Goal: Transaction & Acquisition: Subscribe to service/newsletter

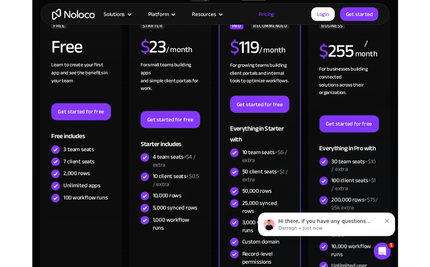
scroll to position [243, 0]
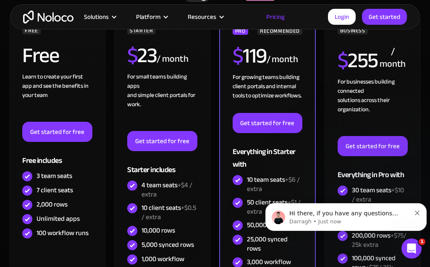
click at [61, 127] on link "Get started for free" at bounding box center [57, 132] width 70 height 20
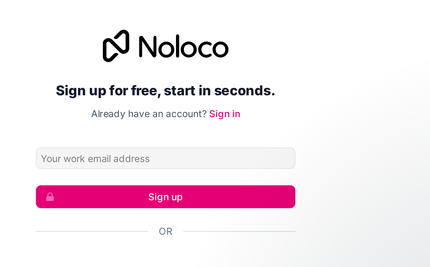
click at [167, 117] on input "Email address" at bounding box center [214, 123] width 161 height 13
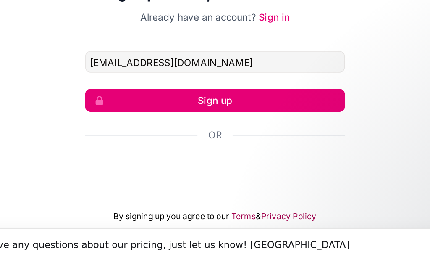
type input "[EMAIL_ADDRESS][DOMAIN_NAME]"
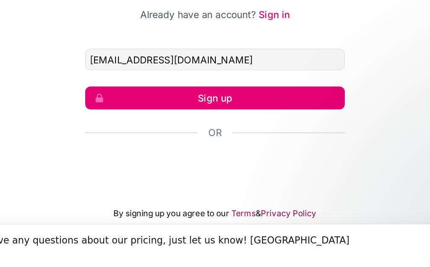
click at [151, 141] on button "Sign up" at bounding box center [214, 148] width 161 height 14
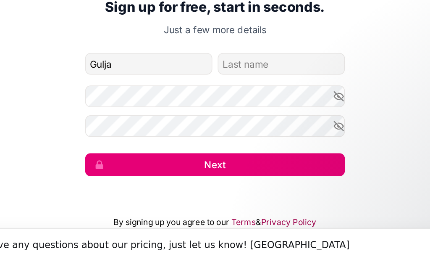
type input "Gulja"
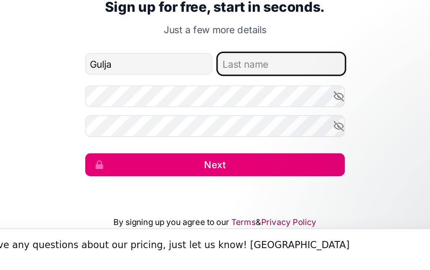
click at [217, 120] on input "family-name" at bounding box center [256, 126] width 79 height 13
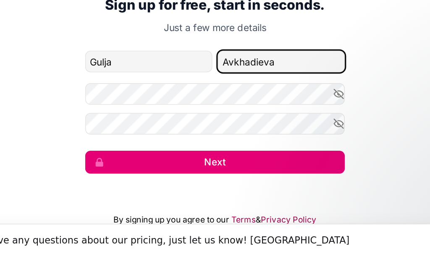
type input "Avkhadieva"
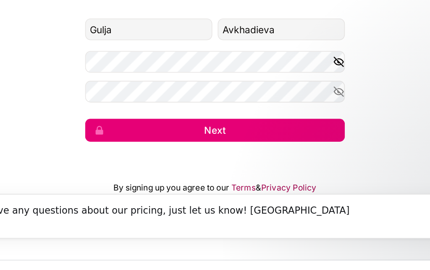
click at [288, 143] on icon "button" at bounding box center [292, 147] width 8 height 8
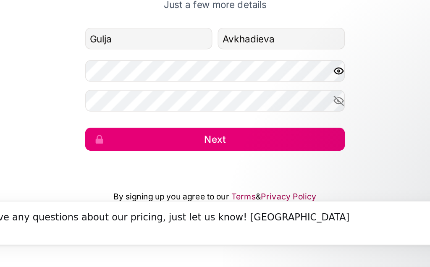
click at [288, 141] on icon "button" at bounding box center [292, 145] width 8 height 8
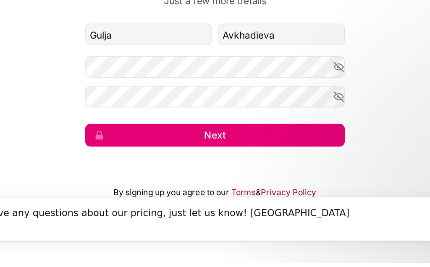
scroll to position [3, 0]
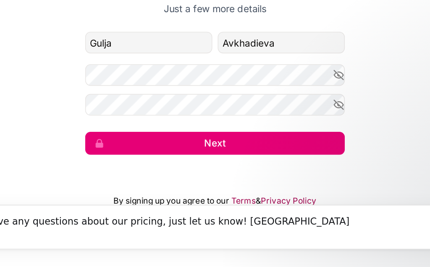
click at [141, 181] on button "Next" at bounding box center [214, 188] width 161 height 14
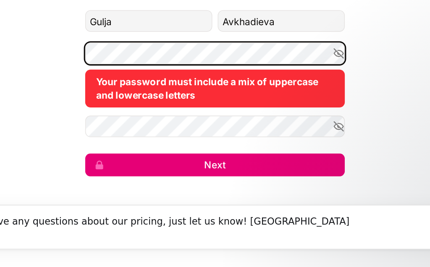
scroll to position [0, 0]
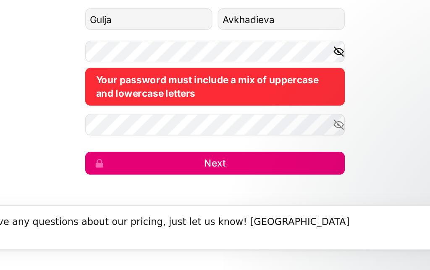
click at [289, 131] on icon "button" at bounding box center [292, 133] width 6 height 4
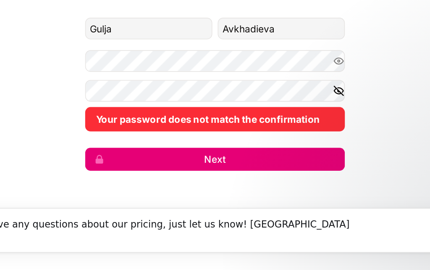
click at [288, 152] on icon "button" at bounding box center [292, 156] width 8 height 8
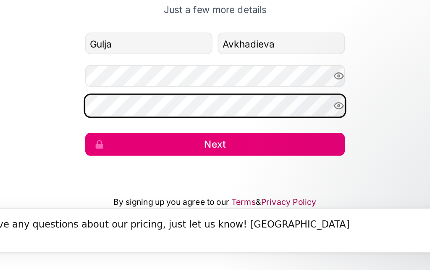
click at [134, 182] on button "Next" at bounding box center [214, 189] width 161 height 14
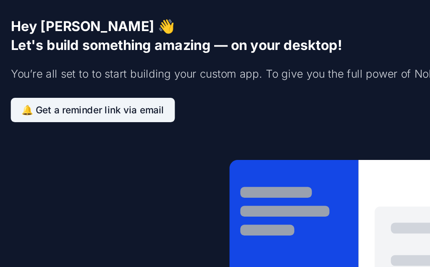
click at [264, 139] on div "GA [PERSON_NAME]" at bounding box center [215, 203] width 430 height 128
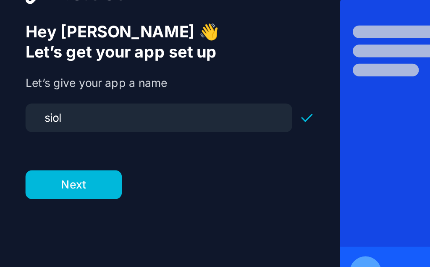
click at [63, 104] on input "siol" at bounding box center [83, 110] width 131 height 12
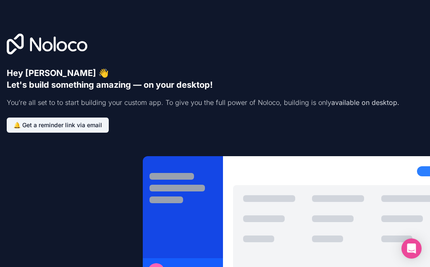
click at [345, 203] on div at bounding box center [343, 230] width 62 height 70
